Goal: Task Accomplishment & Management: Use online tool/utility

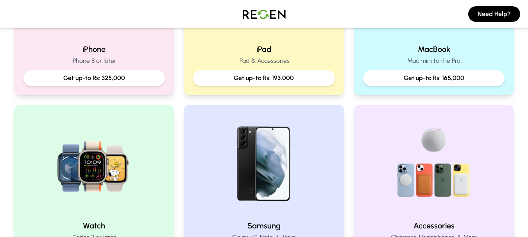
scroll to position [250, 0]
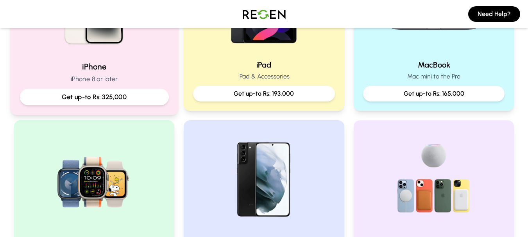
click at [157, 64] on h2 "iPhone" at bounding box center [94, 66] width 149 height 11
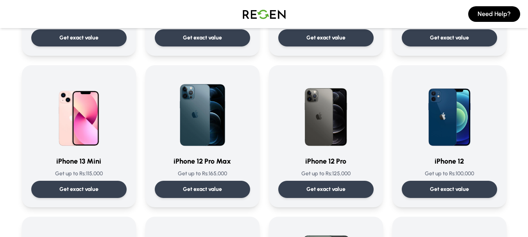
scroll to position [501, 0]
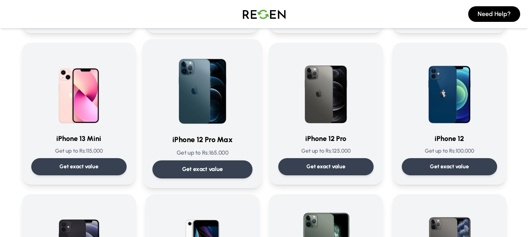
click at [202, 116] on img at bounding box center [202, 88] width 79 height 79
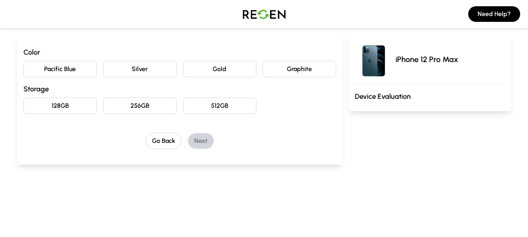
scroll to position [72, 0]
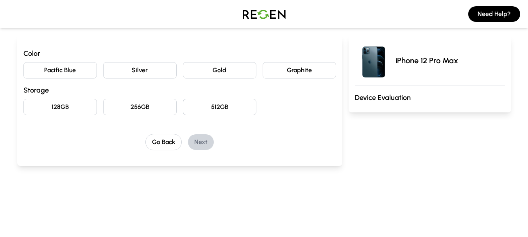
click at [219, 66] on button "Gold" at bounding box center [219, 70] width 73 height 16
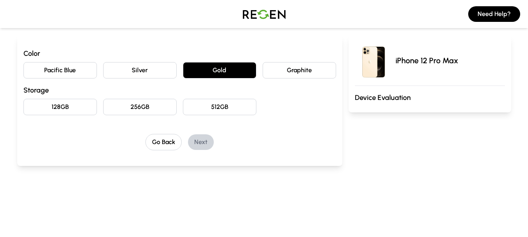
click at [130, 105] on button "256GB" at bounding box center [139, 107] width 73 height 16
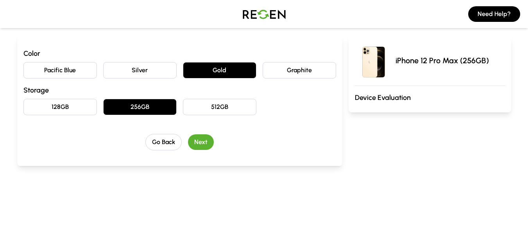
click at [207, 139] on button "Next" at bounding box center [201, 142] width 26 height 16
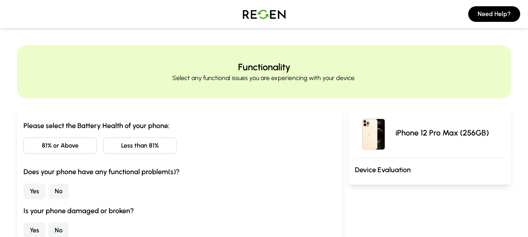
click at [85, 146] on button "81% or Above" at bounding box center [59, 146] width 73 height 16
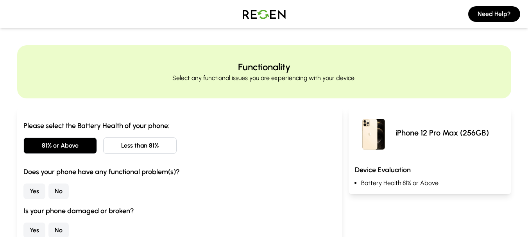
click at [61, 186] on button "No" at bounding box center [58, 192] width 20 height 16
click at [59, 228] on button "No" at bounding box center [58, 231] width 20 height 16
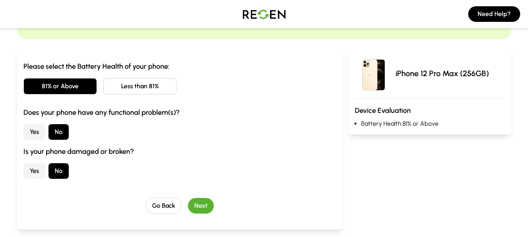
scroll to position [103, 0]
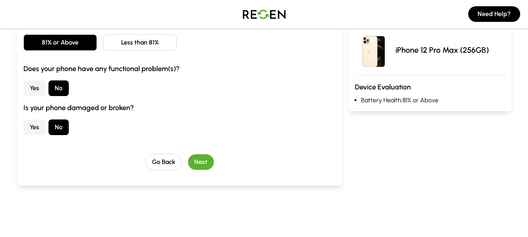
click at [205, 159] on button "Next" at bounding box center [201, 162] width 26 height 16
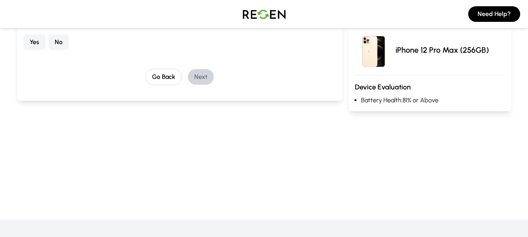
scroll to position [0, 0]
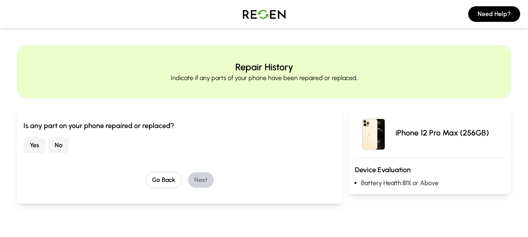
click at [58, 149] on button "No" at bounding box center [58, 146] width 20 height 16
click at [207, 177] on button "Next" at bounding box center [201, 180] width 26 height 16
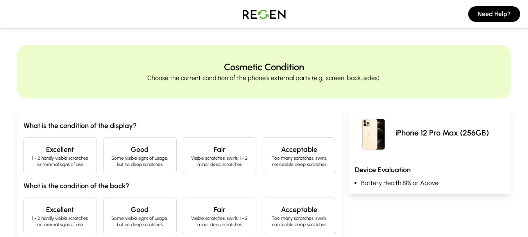
click at [71, 147] on h4 "Excellent" at bounding box center [60, 149] width 60 height 11
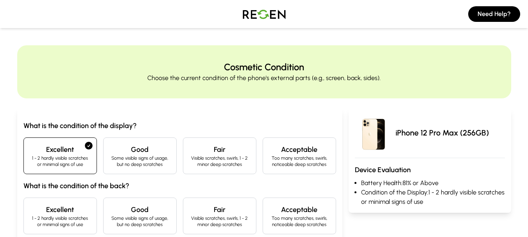
click at [63, 205] on h4 "Excellent" at bounding box center [60, 209] width 60 height 11
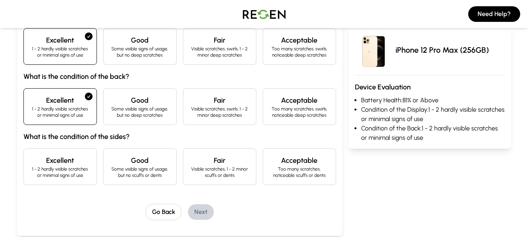
scroll to position [136, 0]
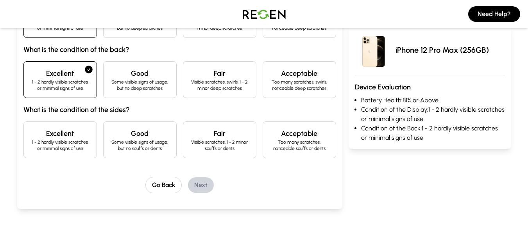
click at [68, 140] on p "1 - 2 hardly visible scratches or minimal signs of use" at bounding box center [60, 145] width 60 height 13
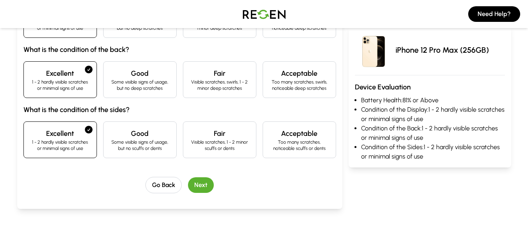
click at [202, 184] on button "Next" at bounding box center [201, 185] width 26 height 16
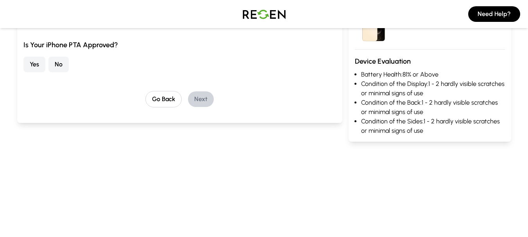
scroll to position [0, 0]
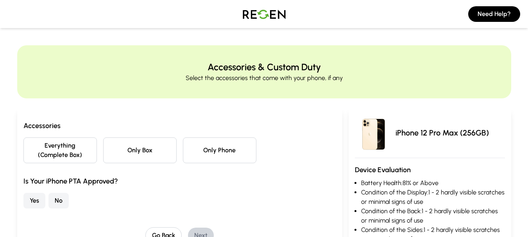
click at [28, 145] on button "Everything (Complete Box)" at bounding box center [59, 151] width 73 height 26
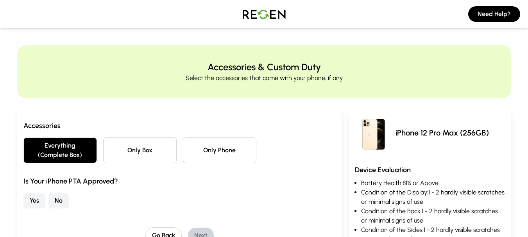
click at [30, 203] on button "Yes" at bounding box center [34, 201] width 22 height 16
click at [206, 236] on button "Next" at bounding box center [201, 236] width 26 height 16
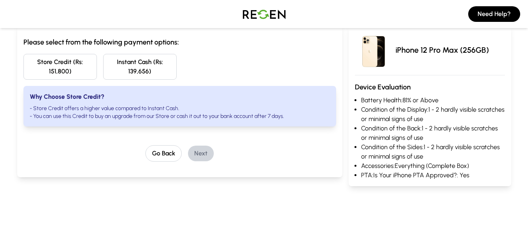
scroll to position [78, 0]
